Goal: Navigation & Orientation: Find specific page/section

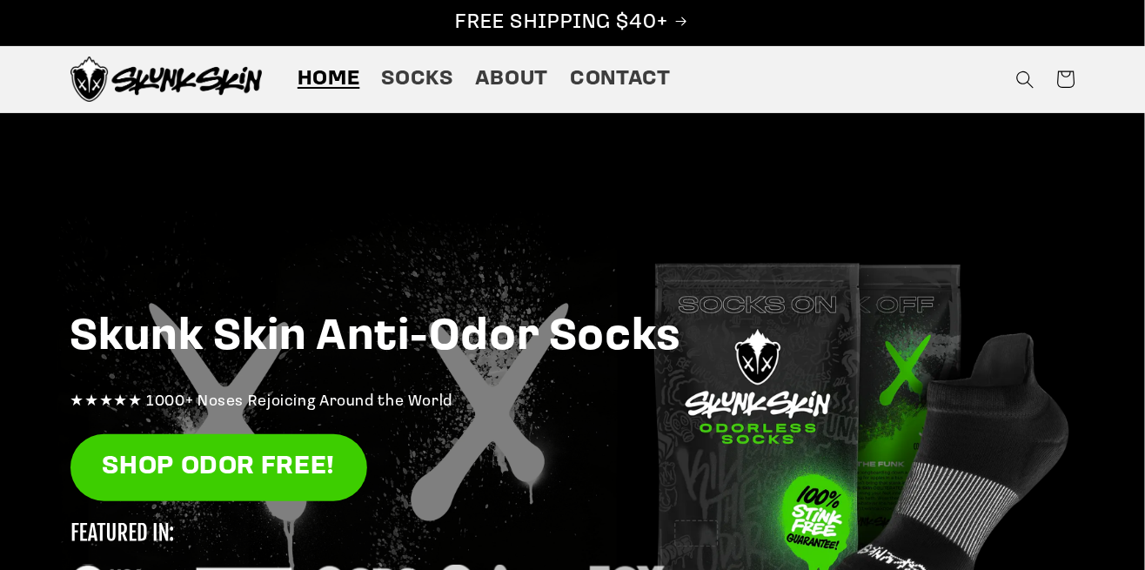
click at [269, 90] on link at bounding box center [166, 79] width 205 height 59
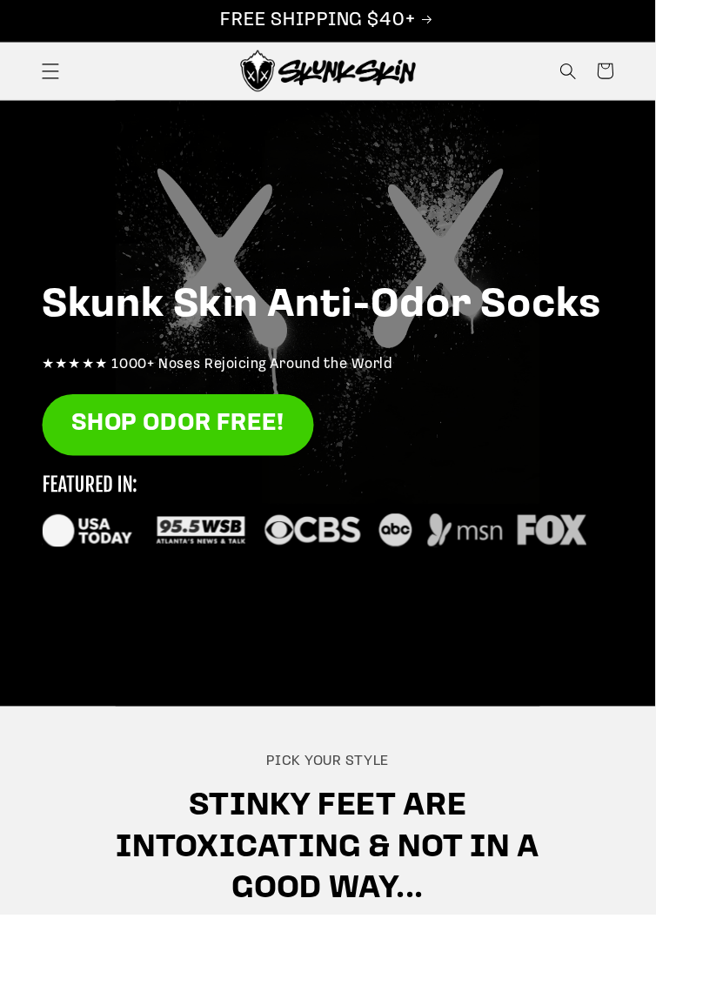
click at [52, 82] on icon "Menu" at bounding box center [54, 77] width 19 height 19
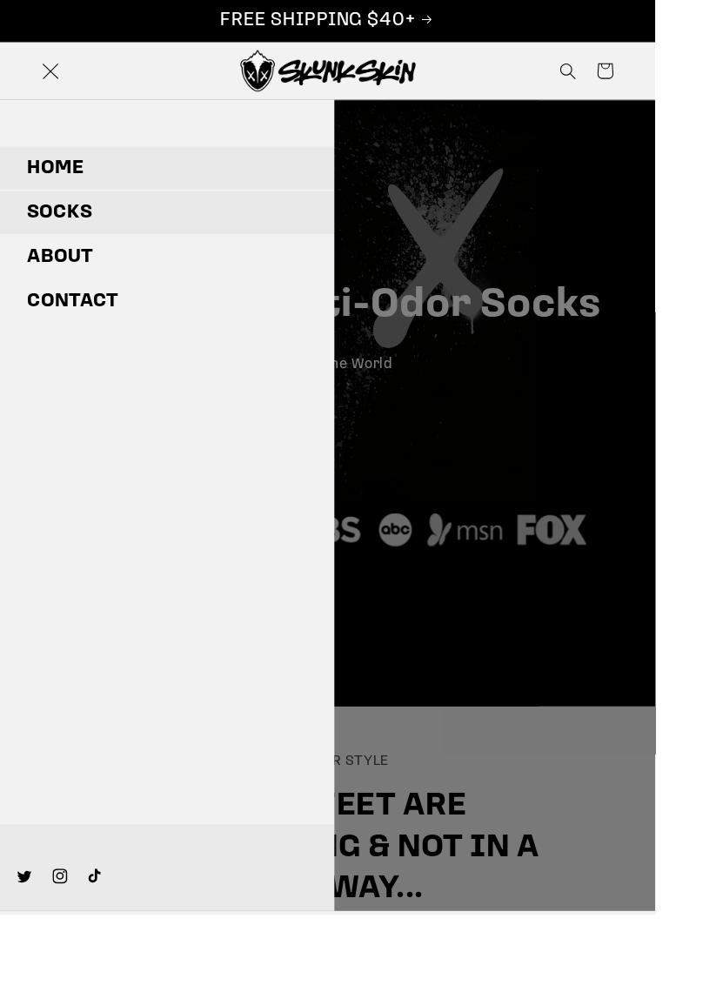
click at [50, 241] on link "Socks" at bounding box center [182, 232] width 365 height 47
